Goal: Navigation & Orientation: Find specific page/section

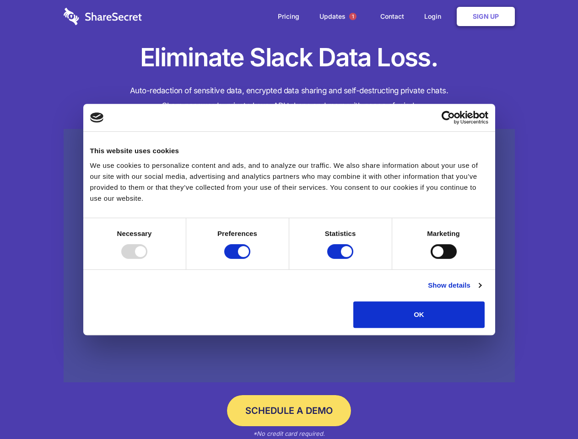
click at [147, 259] on div at bounding box center [134, 251] width 26 height 15
click at [250, 259] on input "Preferences" at bounding box center [237, 251] width 26 height 15
checkbox input "false"
click at [341, 259] on input "Statistics" at bounding box center [340, 251] width 26 height 15
checkbox input "false"
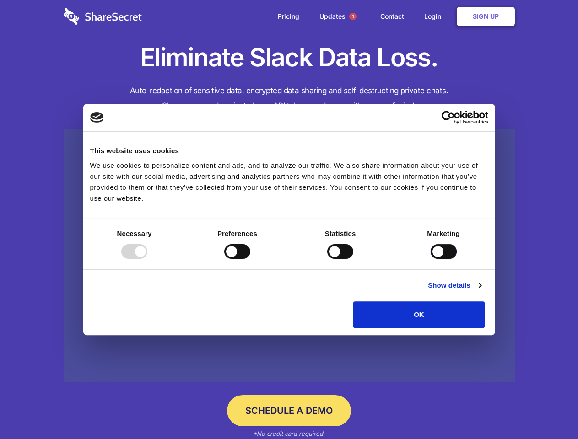
click at [431, 259] on input "Marketing" at bounding box center [444, 251] width 26 height 15
checkbox input "true"
click at [481, 291] on link "Show details" at bounding box center [454, 285] width 53 height 11
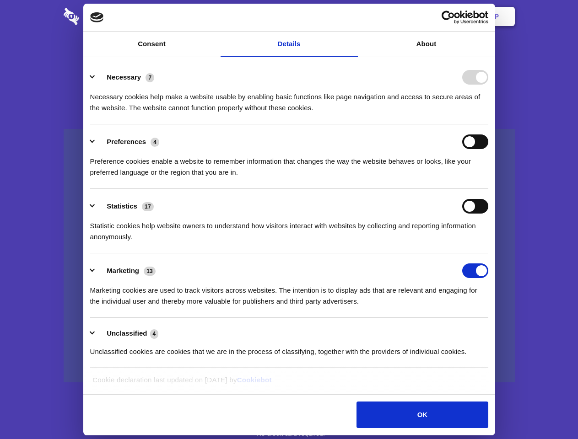
click at [488, 124] on li "Necessary 7 Necessary cookies help make a website usable by enabling basic func…" at bounding box center [289, 92] width 398 height 65
click at [352, 16] on span "1" at bounding box center [352, 16] width 7 height 7
